Goal: Find contact information: Find contact information

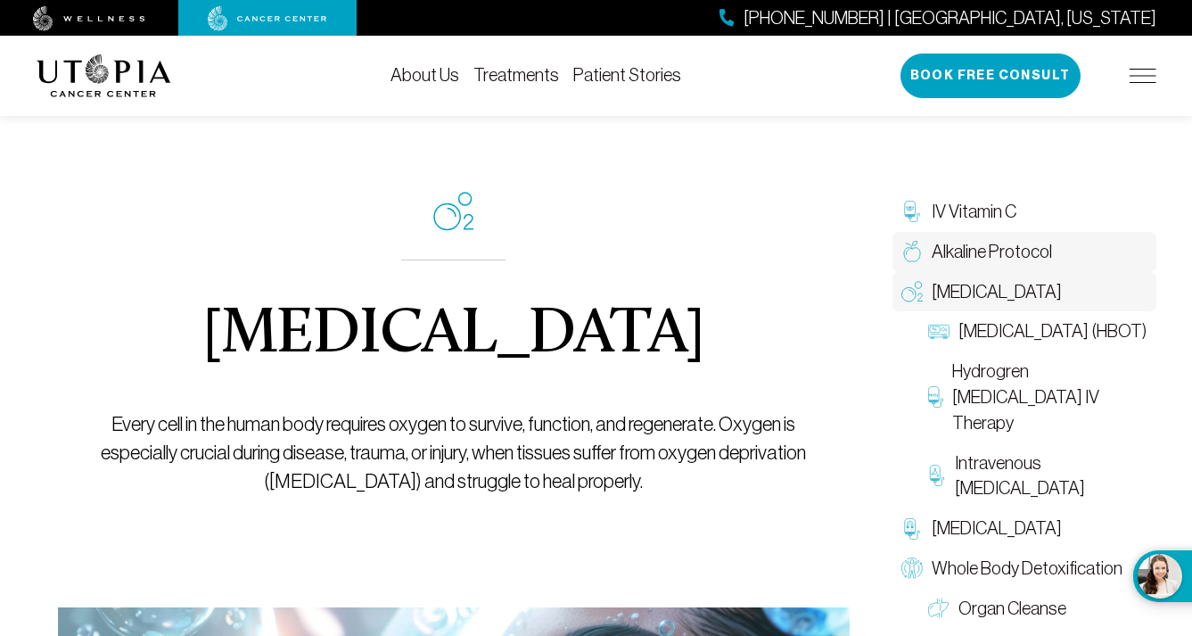
click at [1040, 251] on span "Alkaline Protocol" at bounding box center [992, 252] width 120 height 26
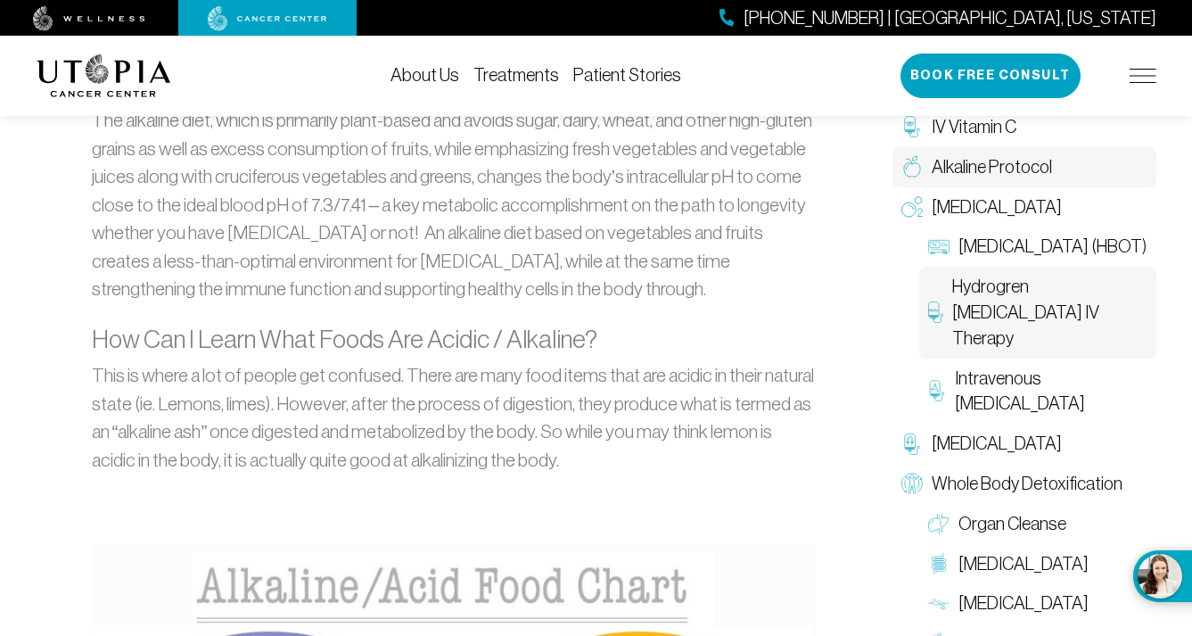
scroll to position [1288, 0]
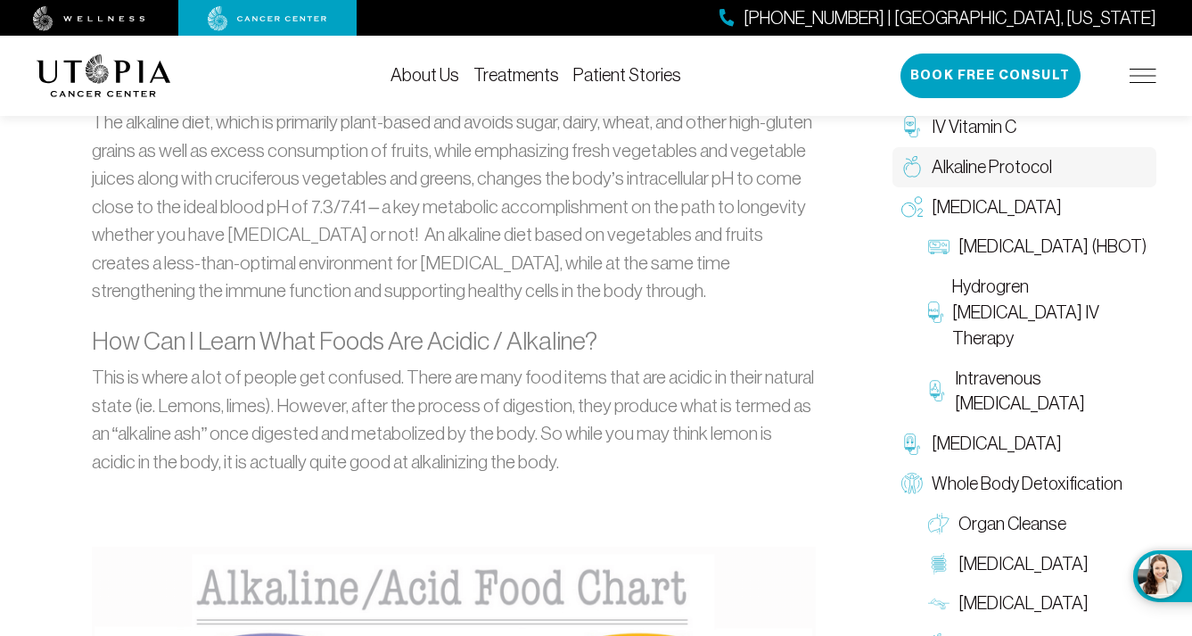
click at [1144, 79] on img at bounding box center [1143, 76] width 27 height 14
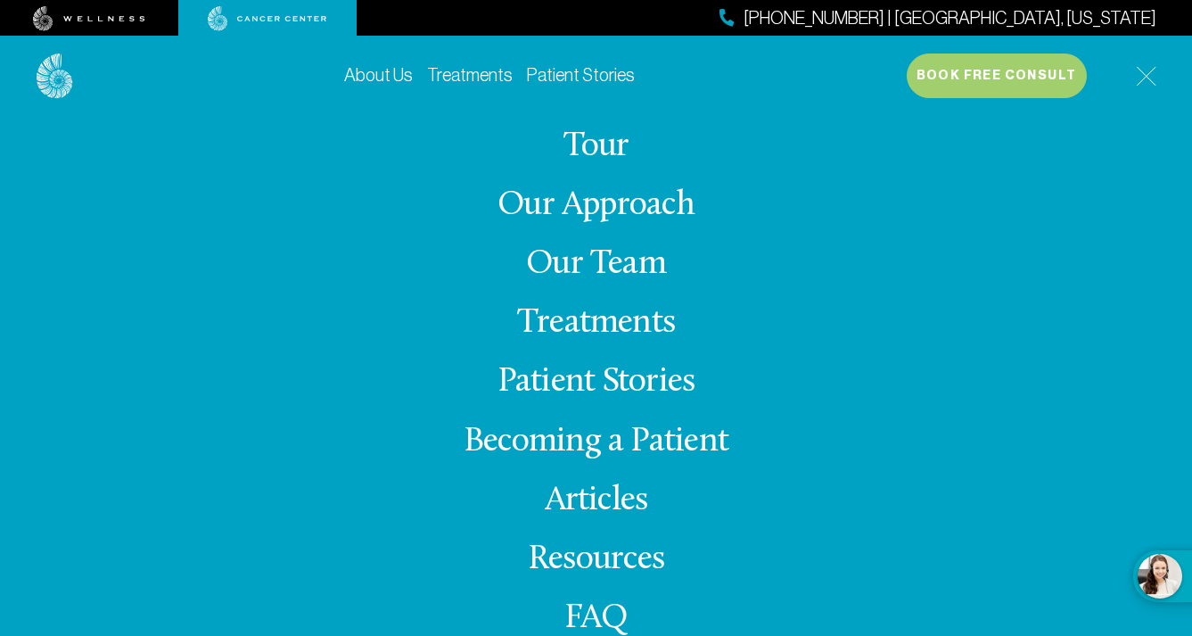
click at [1149, 78] on img at bounding box center [1146, 76] width 21 height 21
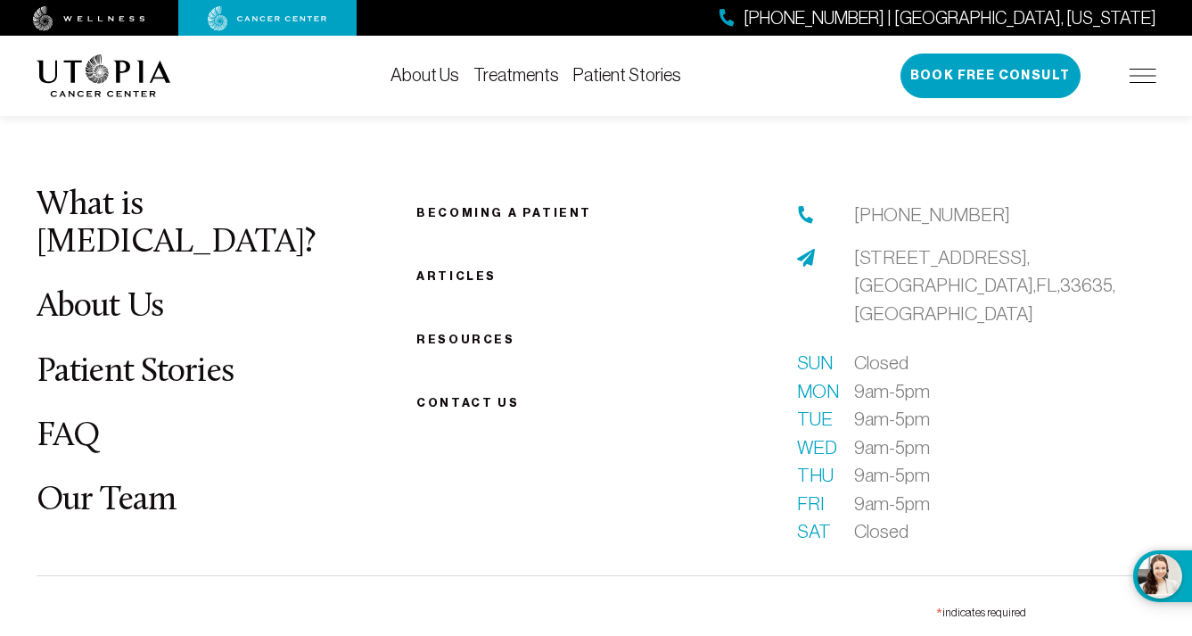
scroll to position [3280, 0]
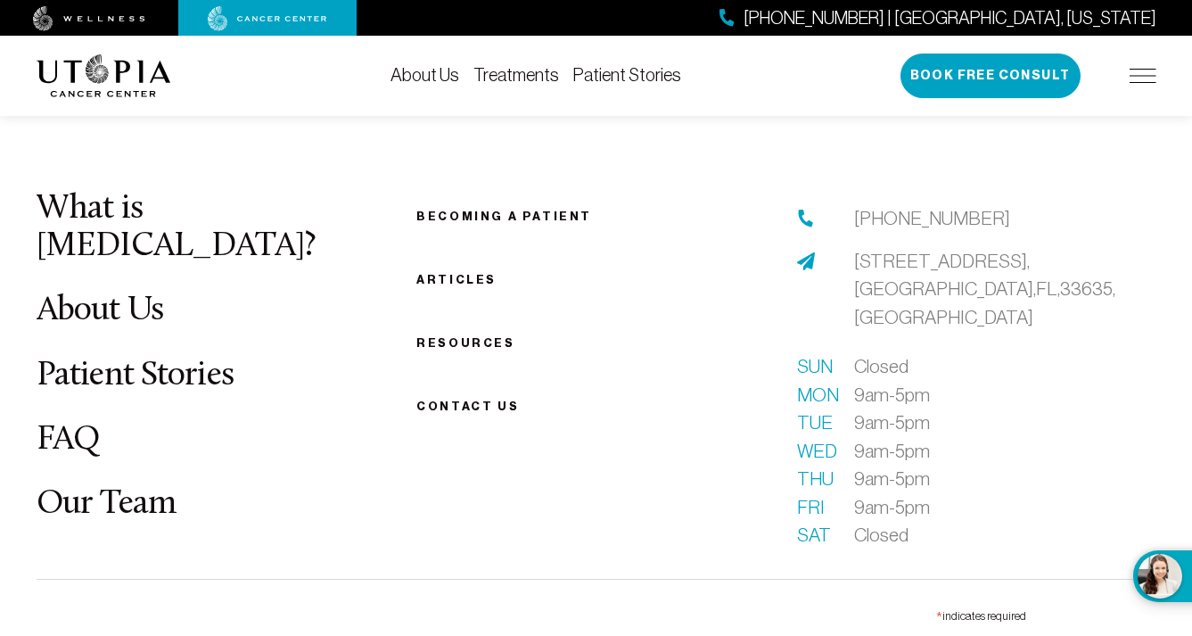
click at [1139, 76] on img at bounding box center [1143, 76] width 27 height 14
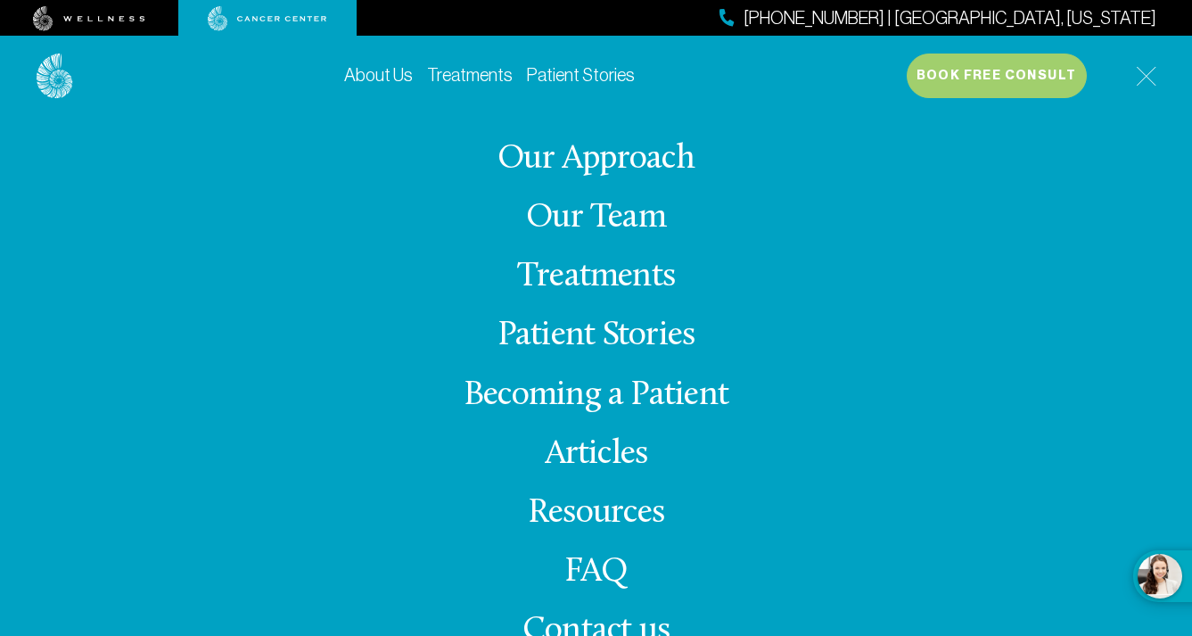
scroll to position [3473, 0]
click at [632, 624] on span "Contact us" at bounding box center [596, 630] width 147 height 35
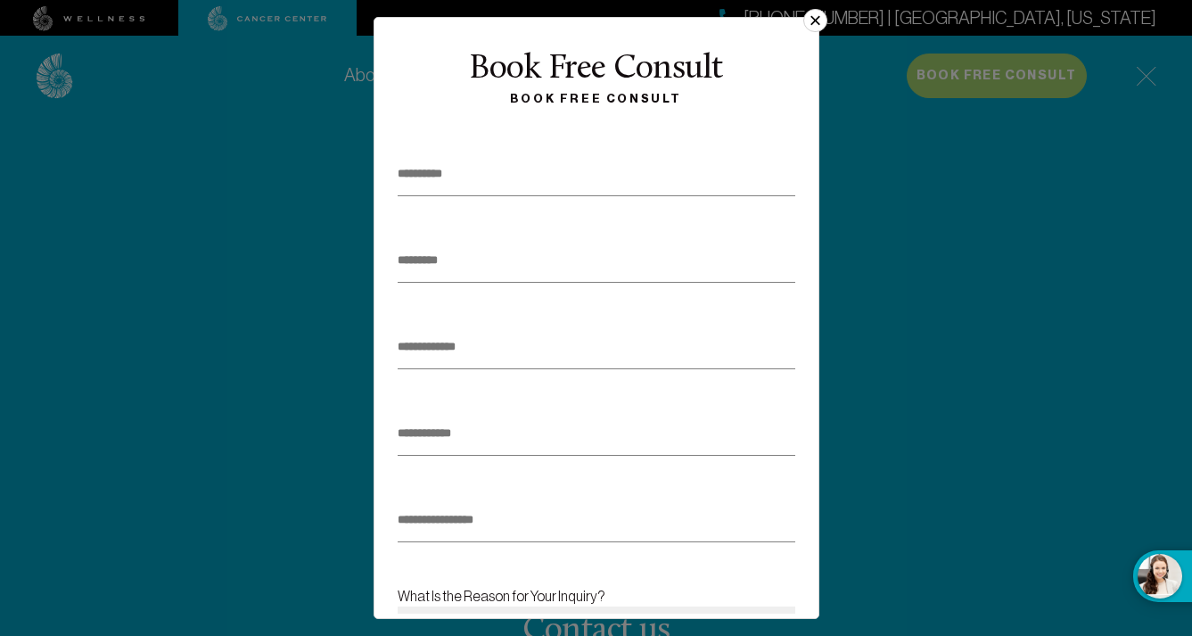
click at [499, 180] on input "text" at bounding box center [597, 174] width 398 height 44
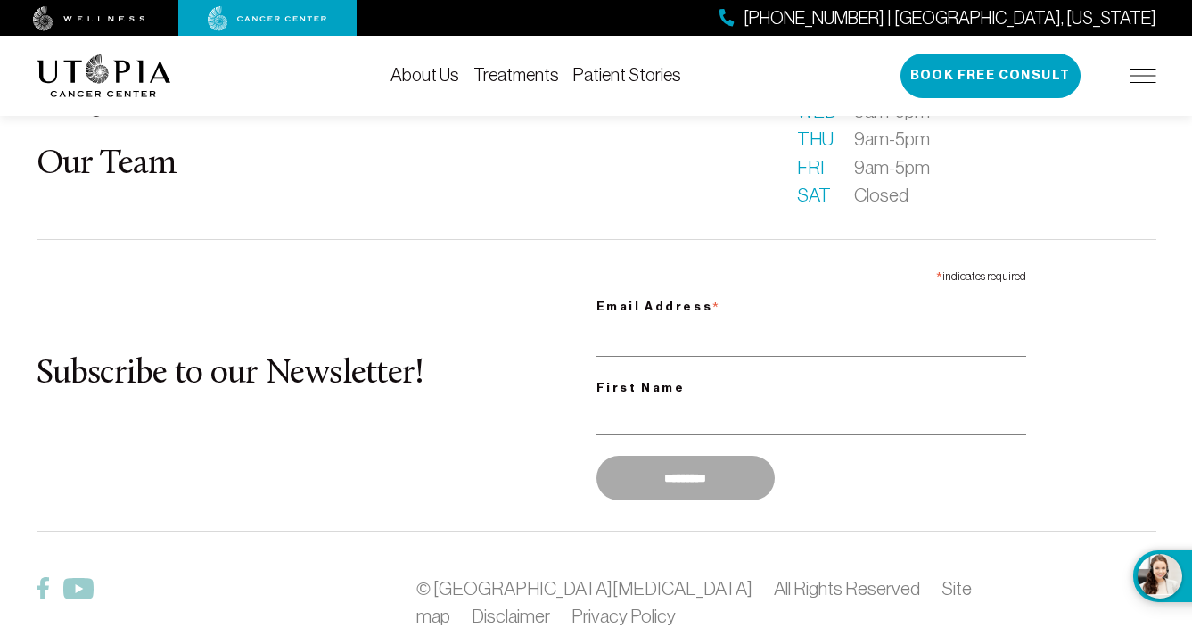
click at [65, 16] on img at bounding box center [89, 18] width 112 height 25
